Goal: Check status: Check status

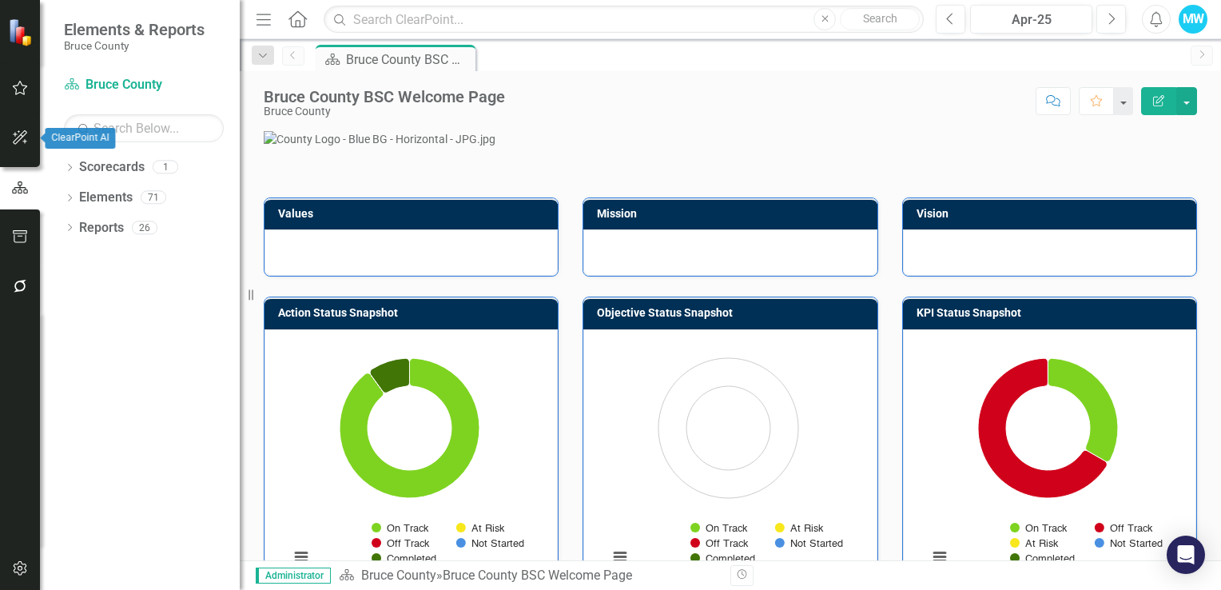
click at [19, 137] on icon "button" at bounding box center [20, 137] width 17 height 13
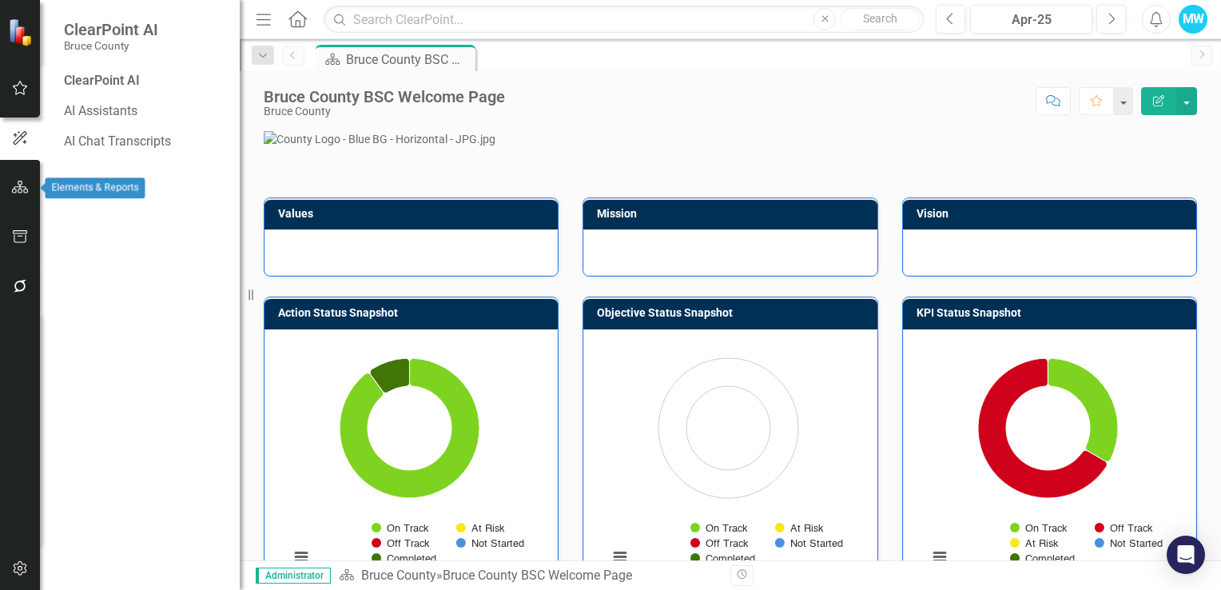
click at [16, 186] on icon "button" at bounding box center [20, 187] width 17 height 13
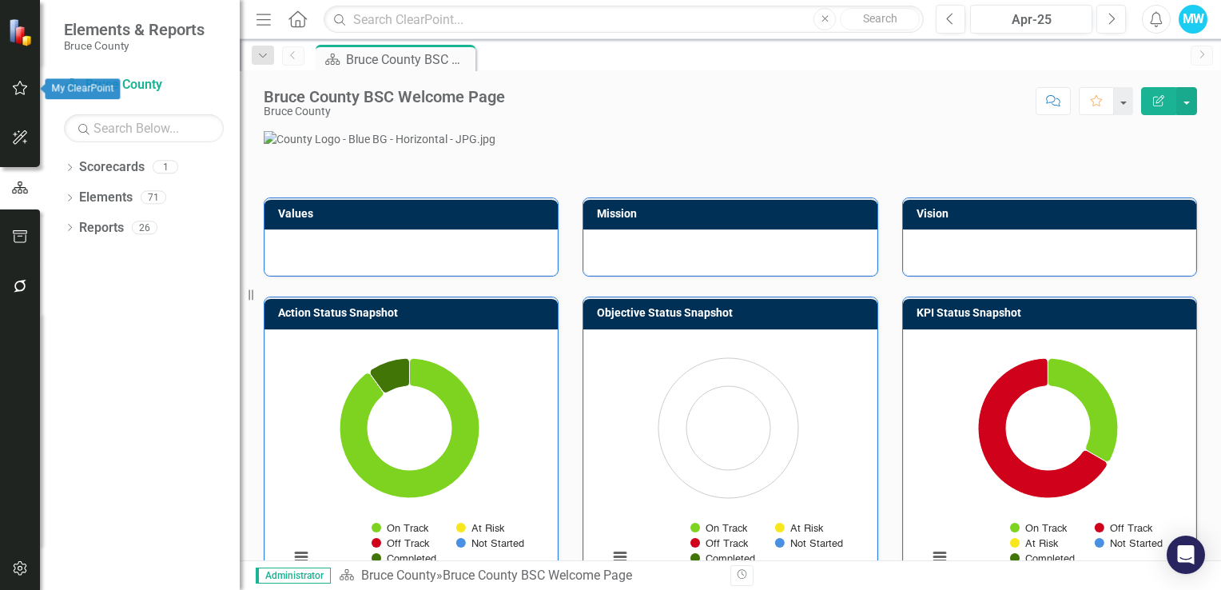
click at [18, 91] on icon "button" at bounding box center [20, 88] width 17 height 13
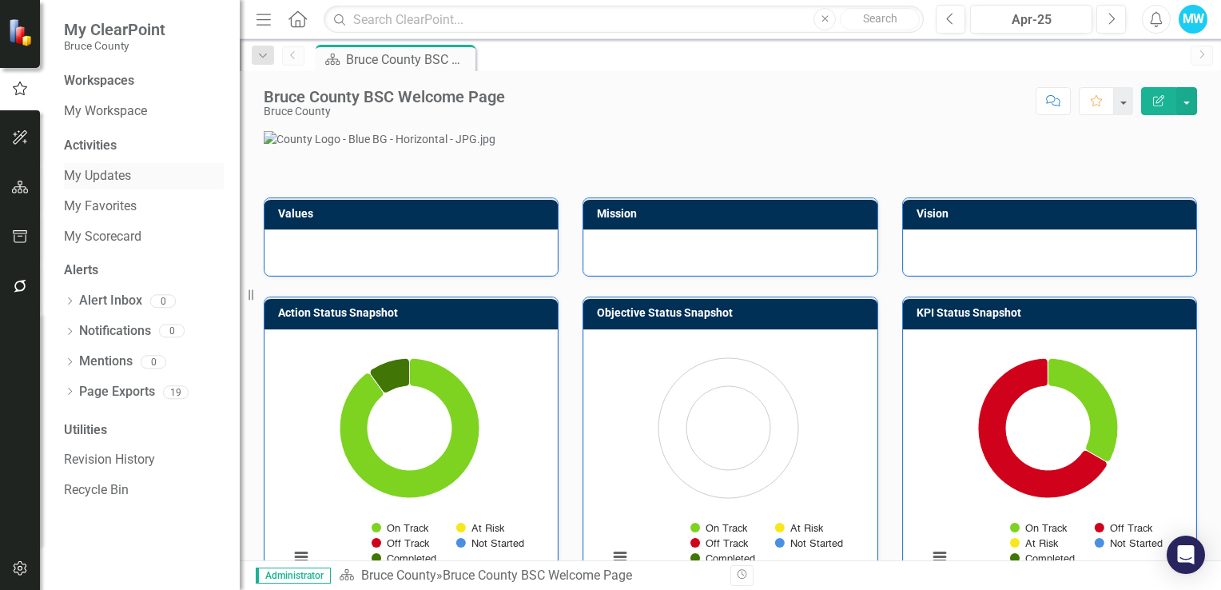
click at [90, 177] on link "My Updates" at bounding box center [144, 176] width 160 height 18
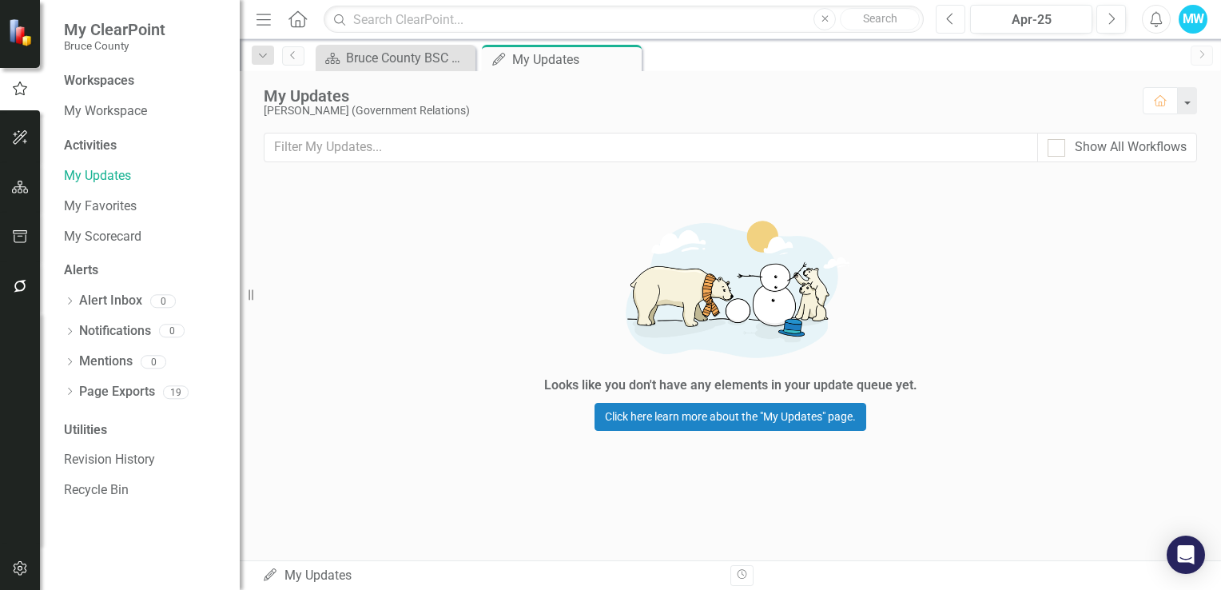
click at [956, 21] on button "Previous" at bounding box center [951, 19] width 30 height 29
click at [952, 21] on icon "Previous" at bounding box center [950, 19] width 9 height 14
click at [1022, 26] on div "Dec-24" at bounding box center [1031, 19] width 111 height 19
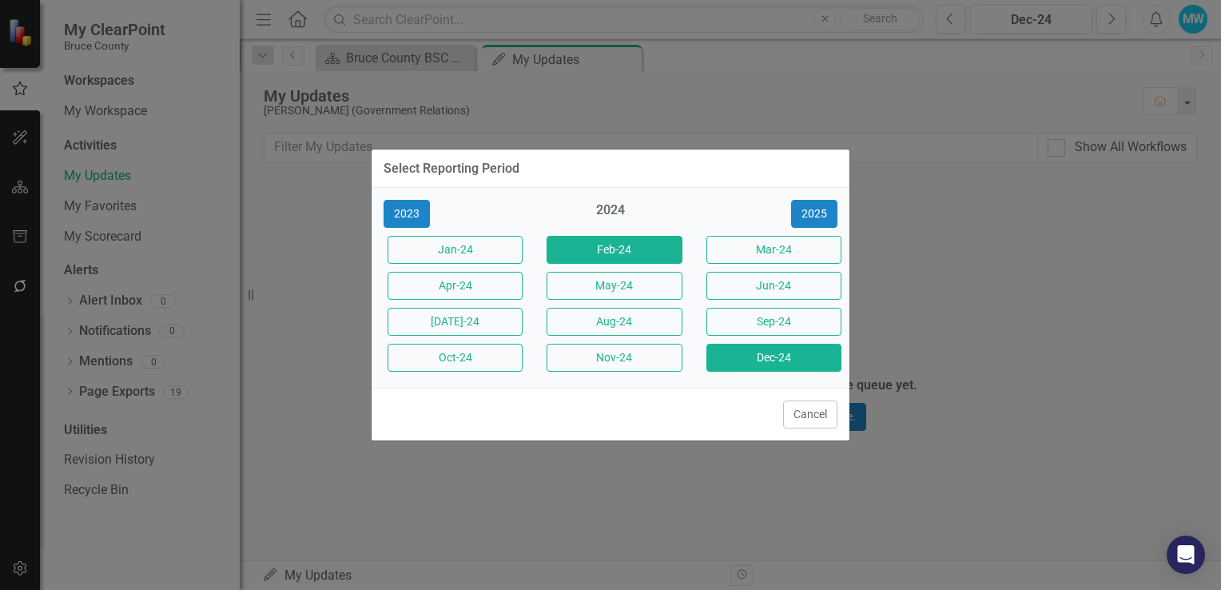
click at [628, 249] on button "Feb-24" at bounding box center [614, 250] width 135 height 28
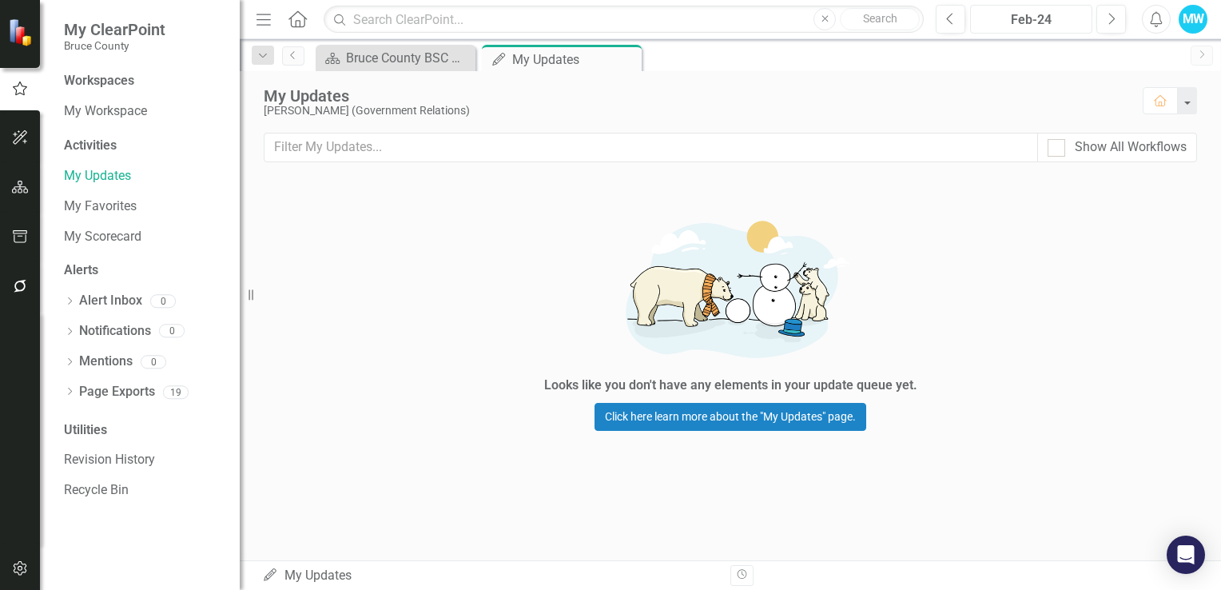
click at [1039, 21] on div "Feb-24" at bounding box center [1031, 19] width 111 height 19
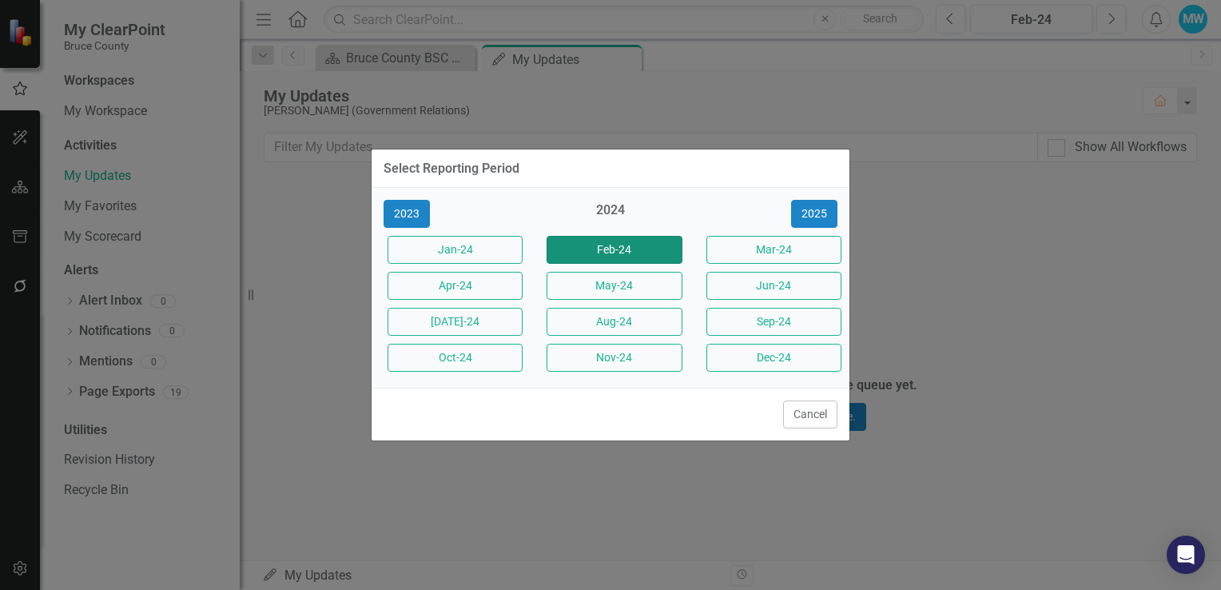
click at [651, 252] on button "Feb-24" at bounding box center [614, 250] width 135 height 28
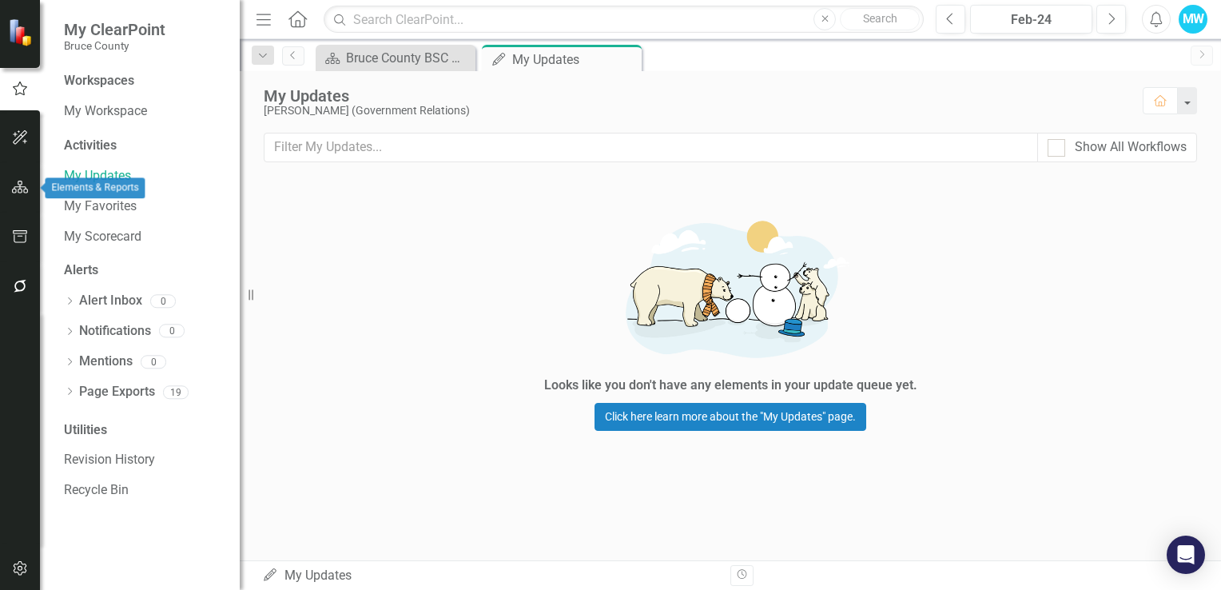
click at [16, 186] on icon "button" at bounding box center [20, 187] width 17 height 13
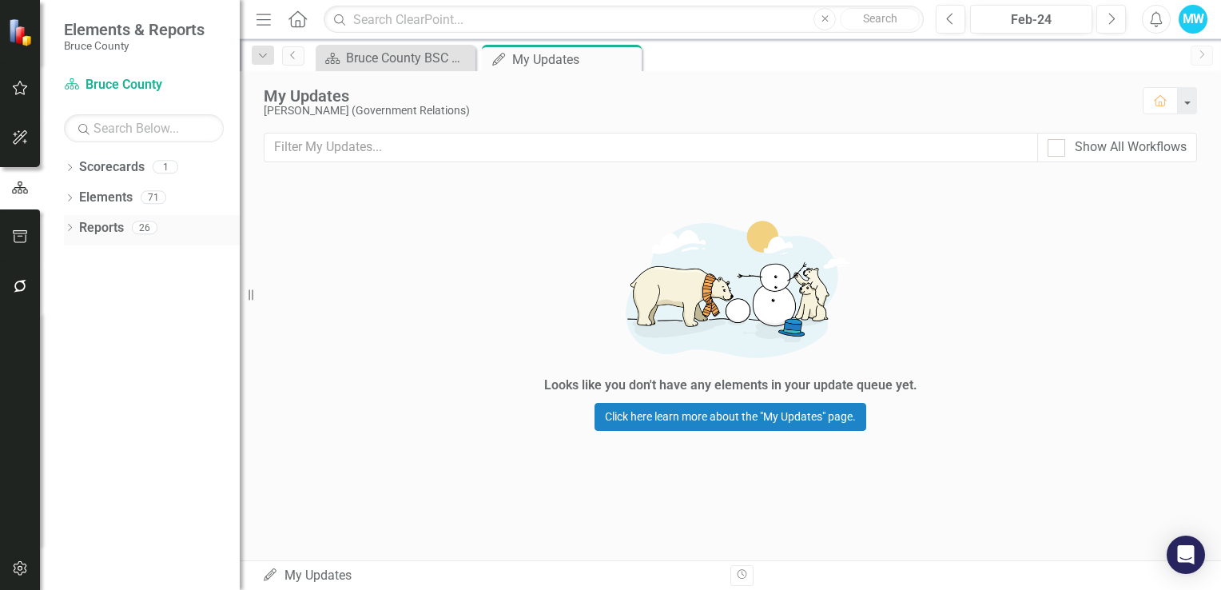
click at [70, 229] on icon at bounding box center [70, 227] width 4 height 7
